Goal: Task Accomplishment & Management: Manage account settings

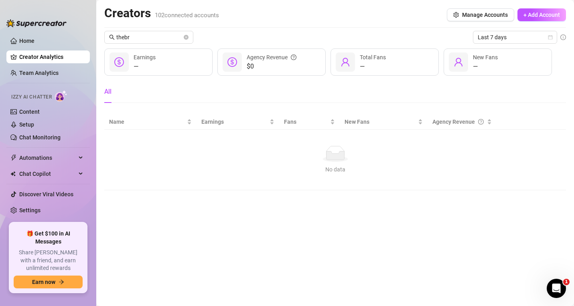
click at [33, 203] on ul "Home Creator Analytics Team Analytics Izzy AI Chatter Content Setup Chat Monito…" at bounding box center [47, 125] width 83 height 189
click at [34, 212] on link "Settings" at bounding box center [29, 210] width 21 height 6
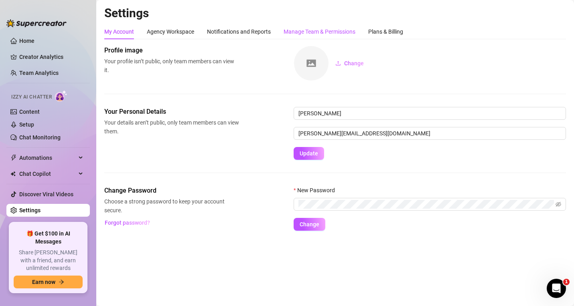
click at [314, 35] on div "Manage Team & Permissions" at bounding box center [320, 31] width 72 height 9
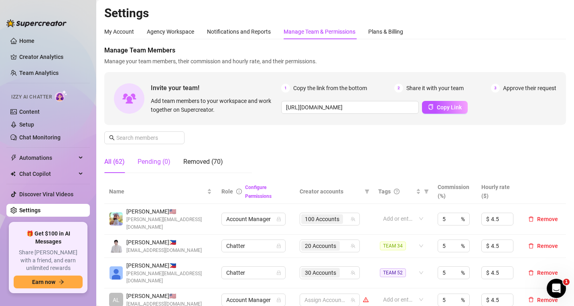
click at [158, 163] on div "Pending (0)" at bounding box center [154, 162] width 33 height 10
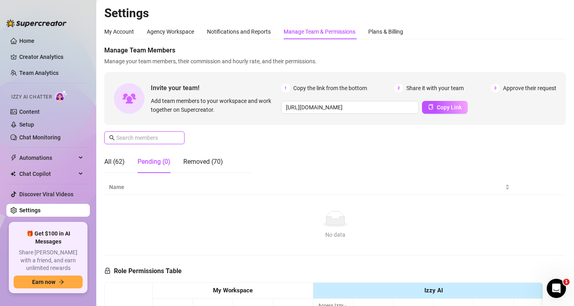
click at [152, 137] on input "text" at bounding box center [144, 138] width 57 height 9
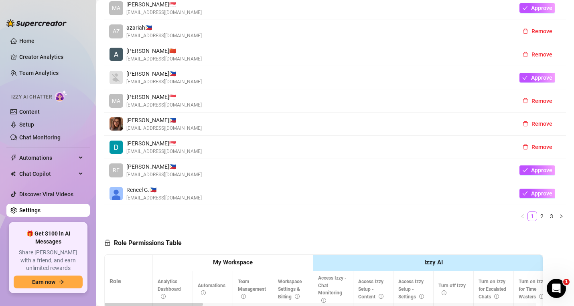
scroll to position [241, 0]
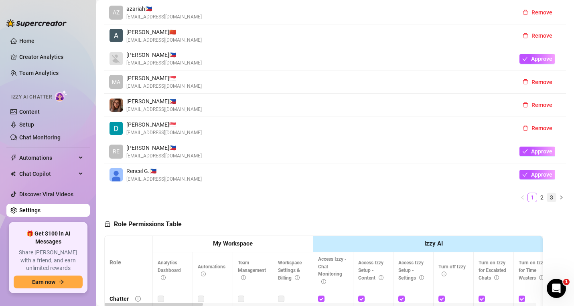
type input "z"
click at [547, 196] on link "3" at bounding box center [551, 197] width 9 height 9
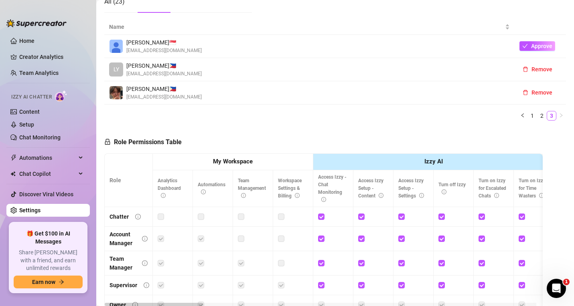
scroll to position [80, 0]
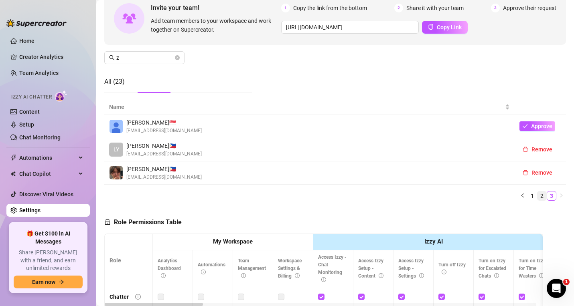
click at [538, 193] on link "2" at bounding box center [542, 196] width 9 height 9
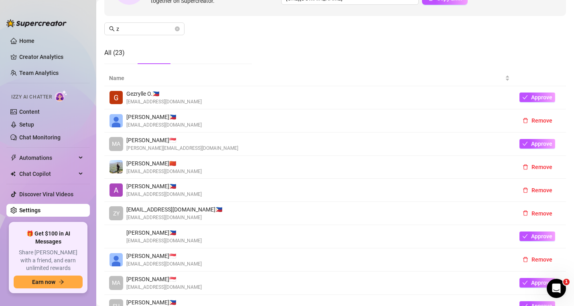
scroll to position [0, 0]
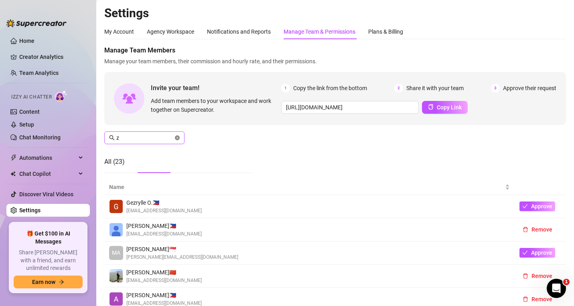
click at [179, 136] on icon "close-circle" at bounding box center [177, 138] width 5 height 5
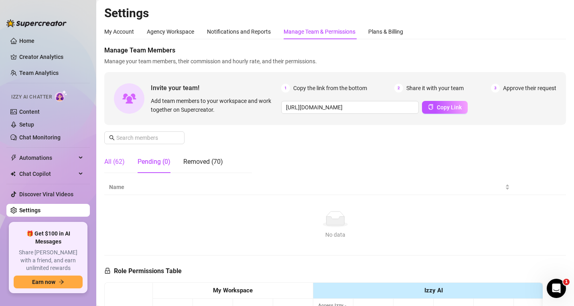
click at [121, 166] on div "All (62)" at bounding box center [114, 162] width 20 height 10
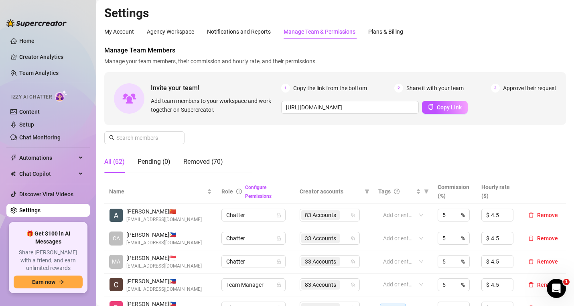
click at [349, 146] on div "Manage Team Members Manage your team members, their commission and hourly rate,…" at bounding box center [335, 113] width 462 height 134
click at [142, 140] on input "text" at bounding box center [144, 138] width 57 height 9
paste input "[EMAIL_ADDRESS][DOMAIN_NAME]"
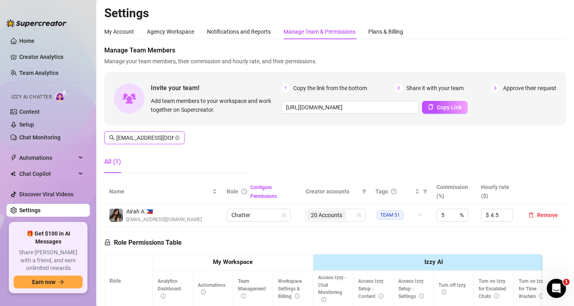
scroll to position [0, 11]
type input "[EMAIL_ADDRESS][DOMAIN_NAME]"
click at [347, 138] on div "Manage Team Members Manage your team members, their commission and hourly rate,…" at bounding box center [335, 113] width 462 height 134
click at [566, 163] on main "Settings My Account Agency Workspace Notifications and Reports Manage Team & Pe…" at bounding box center [335, 244] width 478 height 489
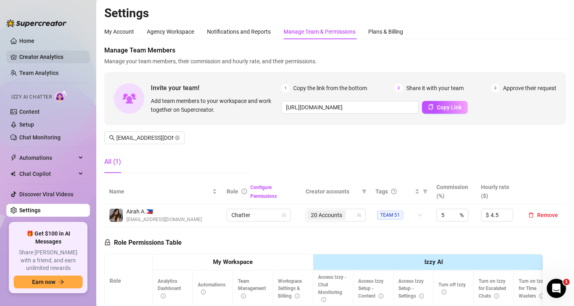
click at [38, 58] on link "Creator Analytics" at bounding box center [51, 57] width 64 height 13
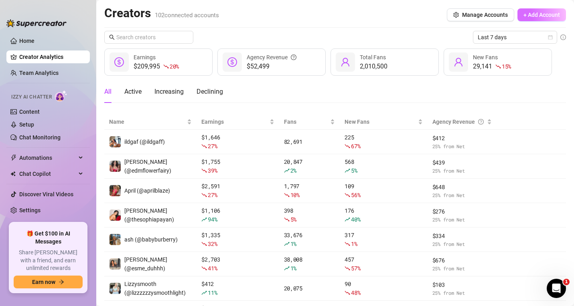
click at [534, 13] on span "+ Add Account" at bounding box center [541, 15] width 37 height 6
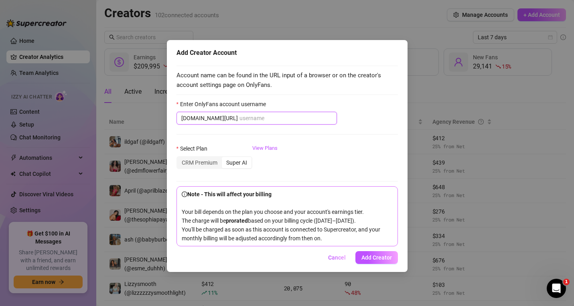
click at [239, 119] on input "Enter OnlyFans account username" at bounding box center [285, 118] width 93 height 9
paste input "kamwild"
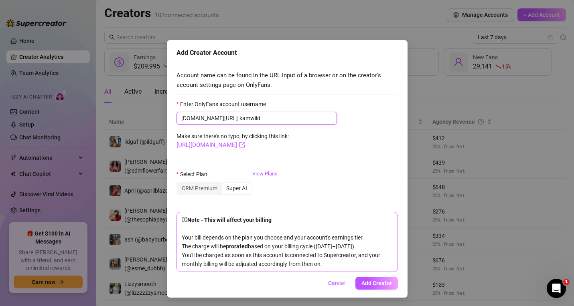
type input "kamwild"
click at [375, 287] on span "Add Creator" at bounding box center [376, 283] width 30 height 6
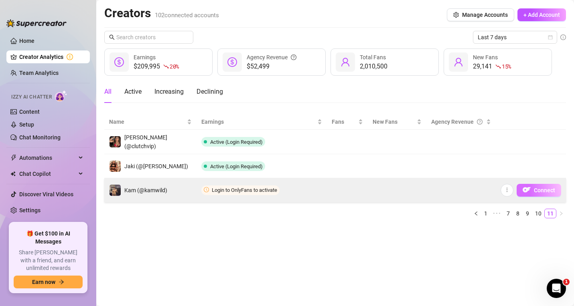
click at [542, 191] on span "Connect" at bounding box center [544, 190] width 21 height 6
click at [543, 189] on span "Connect" at bounding box center [544, 190] width 21 height 6
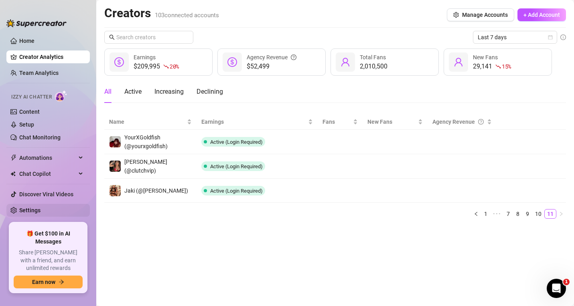
click at [39, 213] on link "Settings" at bounding box center [29, 210] width 21 height 6
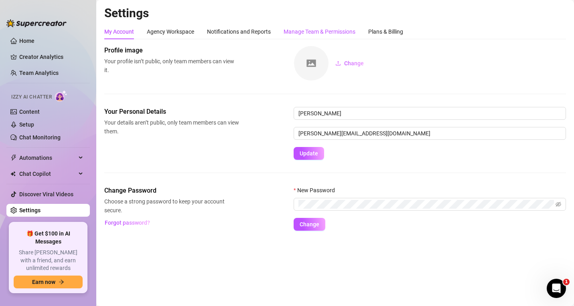
click at [341, 29] on div "Manage Team & Permissions" at bounding box center [320, 31] width 72 height 9
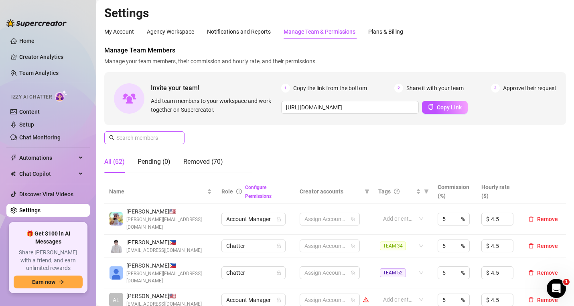
click at [132, 142] on span at bounding box center [144, 138] width 80 height 13
click at [130, 141] on input "text" at bounding box center [144, 138] width 57 height 9
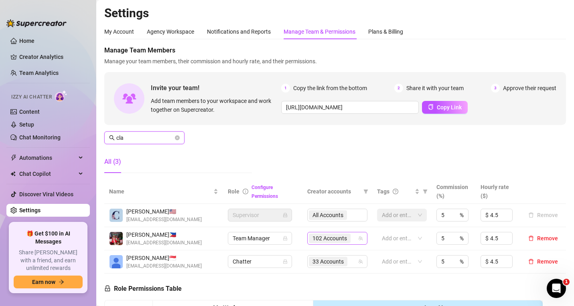
click at [358, 240] on icon "team" at bounding box center [360, 238] width 5 height 5
click at [343, 238] on span "102 Accounts" at bounding box center [329, 238] width 34 height 9
type input "cla"
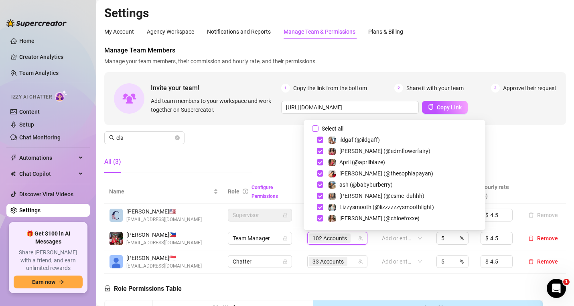
click at [319, 126] on span "Select all" at bounding box center [333, 128] width 28 height 9
click at [319, 126] on input "Select all" at bounding box center [315, 129] width 6 height 6
checkbox input "true"
click at [130, 136] on input "cla" at bounding box center [144, 138] width 57 height 9
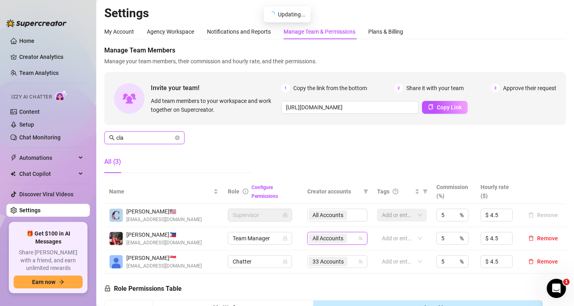
click at [130, 136] on input "cla" at bounding box center [144, 138] width 57 height 9
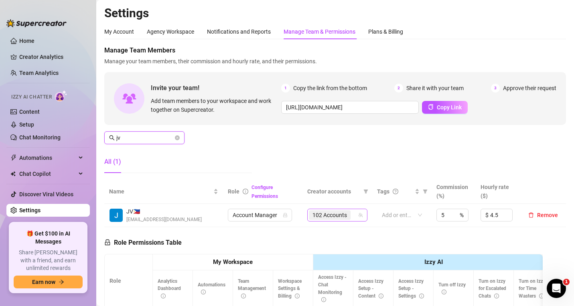
click at [348, 217] on div "102 Accounts" at bounding box center [330, 215] width 43 height 11
type input "jv"
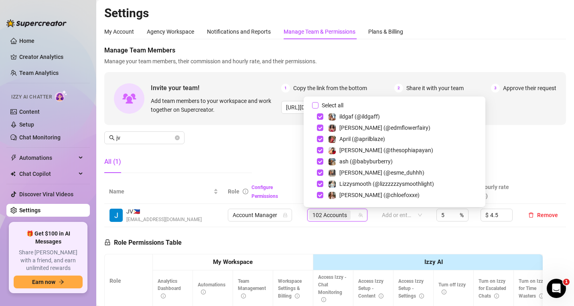
click at [317, 107] on input "Select all" at bounding box center [315, 105] width 6 height 6
checkbox input "true"
click at [156, 138] on input "jv" at bounding box center [144, 138] width 57 height 9
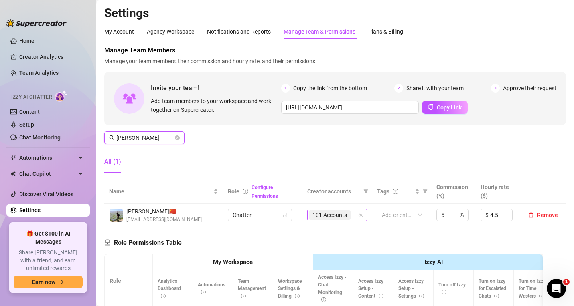
click at [351, 217] on div "101 Accounts" at bounding box center [333, 215] width 49 height 11
type input "[PERSON_NAME]"
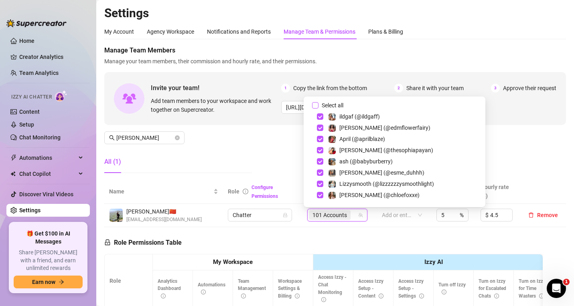
click at [314, 105] on input "Select all" at bounding box center [315, 105] width 6 height 6
checkbox input "true"
click at [90, 133] on div "Home Creator Analytics Team Analytics Izzy AI Chatter Content Setup Chat Monito…" at bounding box center [287, 153] width 574 height 306
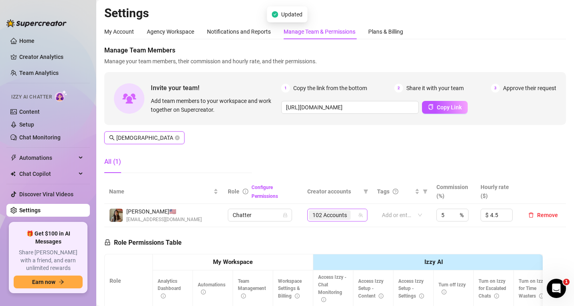
click at [339, 213] on span "102 Accounts" at bounding box center [329, 215] width 34 height 9
type input "[DEMOGRAPHIC_DATA]"
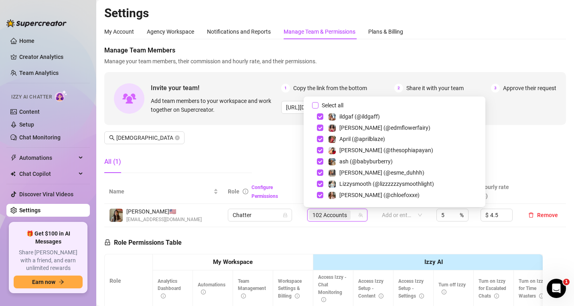
click at [315, 103] on input "Select all" at bounding box center [315, 105] width 6 height 6
checkbox input "true"
click at [48, 59] on link "Creator Analytics" at bounding box center [51, 57] width 64 height 13
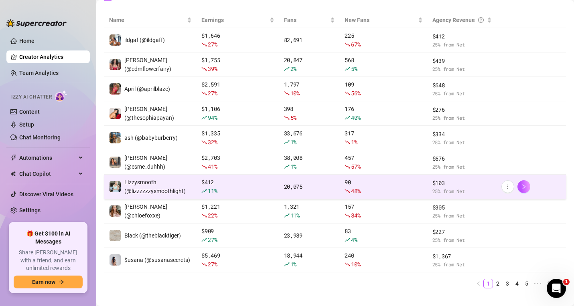
scroll to position [115, 0]
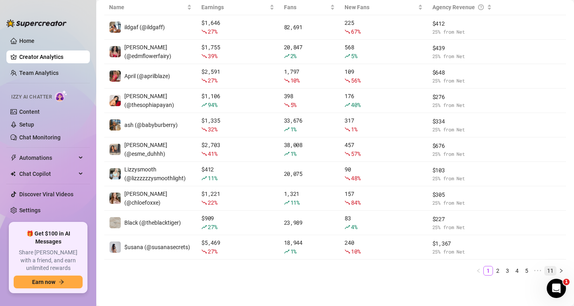
click at [545, 269] on link "11" at bounding box center [550, 271] width 11 height 9
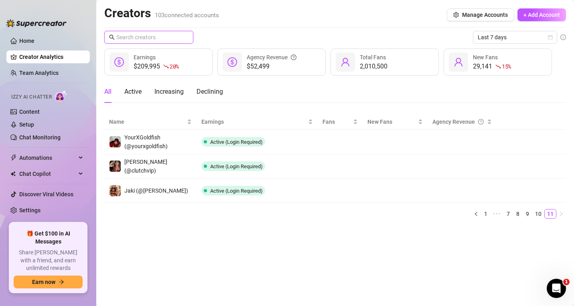
click at [135, 40] on input "text" at bounding box center [149, 37] width 66 height 9
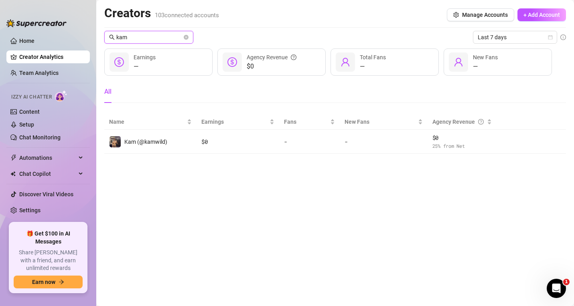
type input "kam"
